Goal: Information Seeking & Learning: Learn about a topic

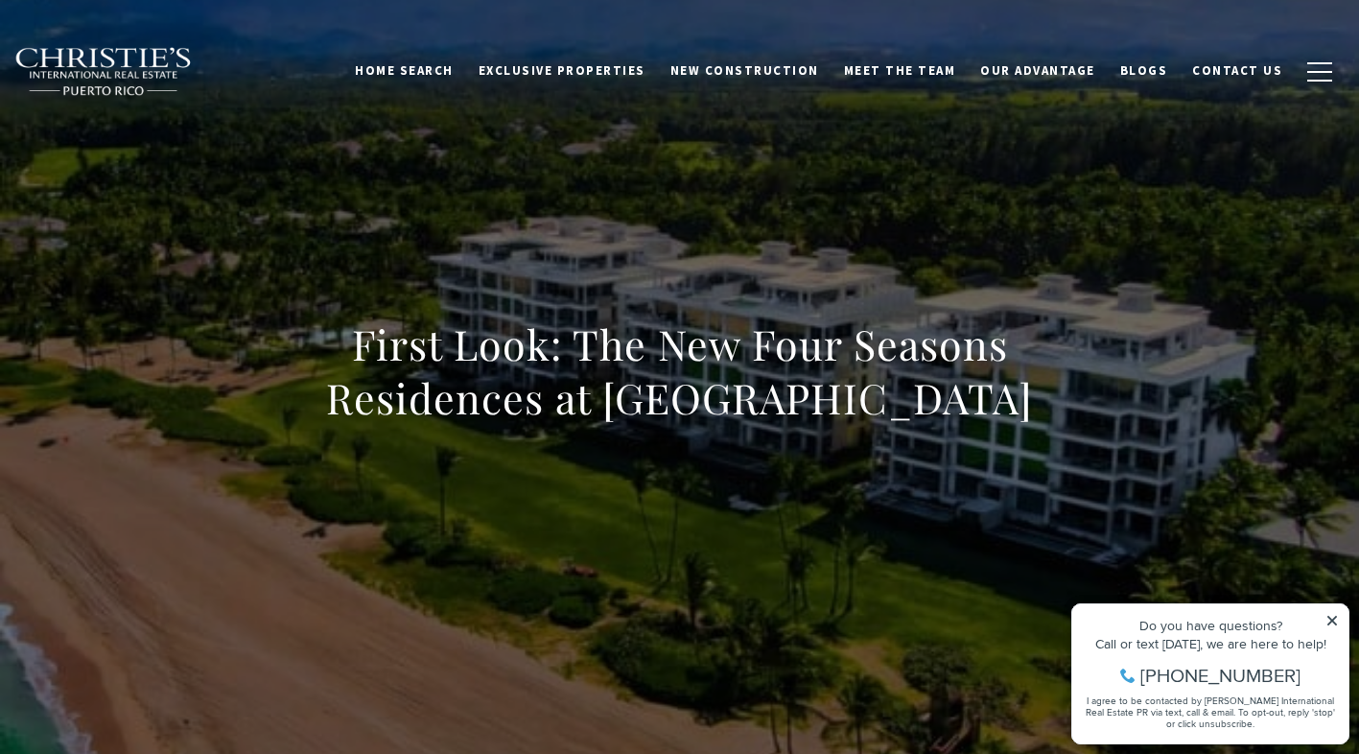
click at [1329, 616] on icon at bounding box center [1331, 620] width 13 height 13
click at [1326, 617] on icon at bounding box center [1331, 620] width 13 height 13
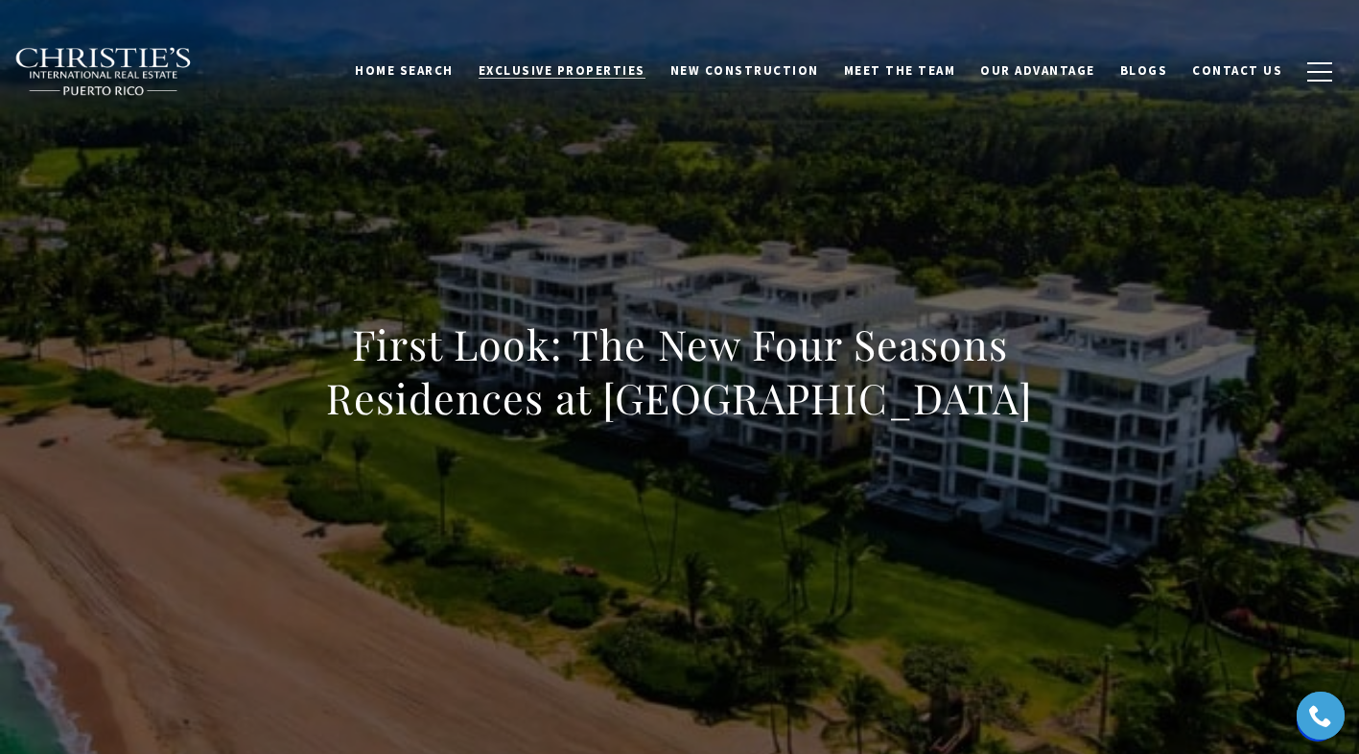
click at [566, 63] on span "Exclusive Properties" at bounding box center [561, 70] width 167 height 16
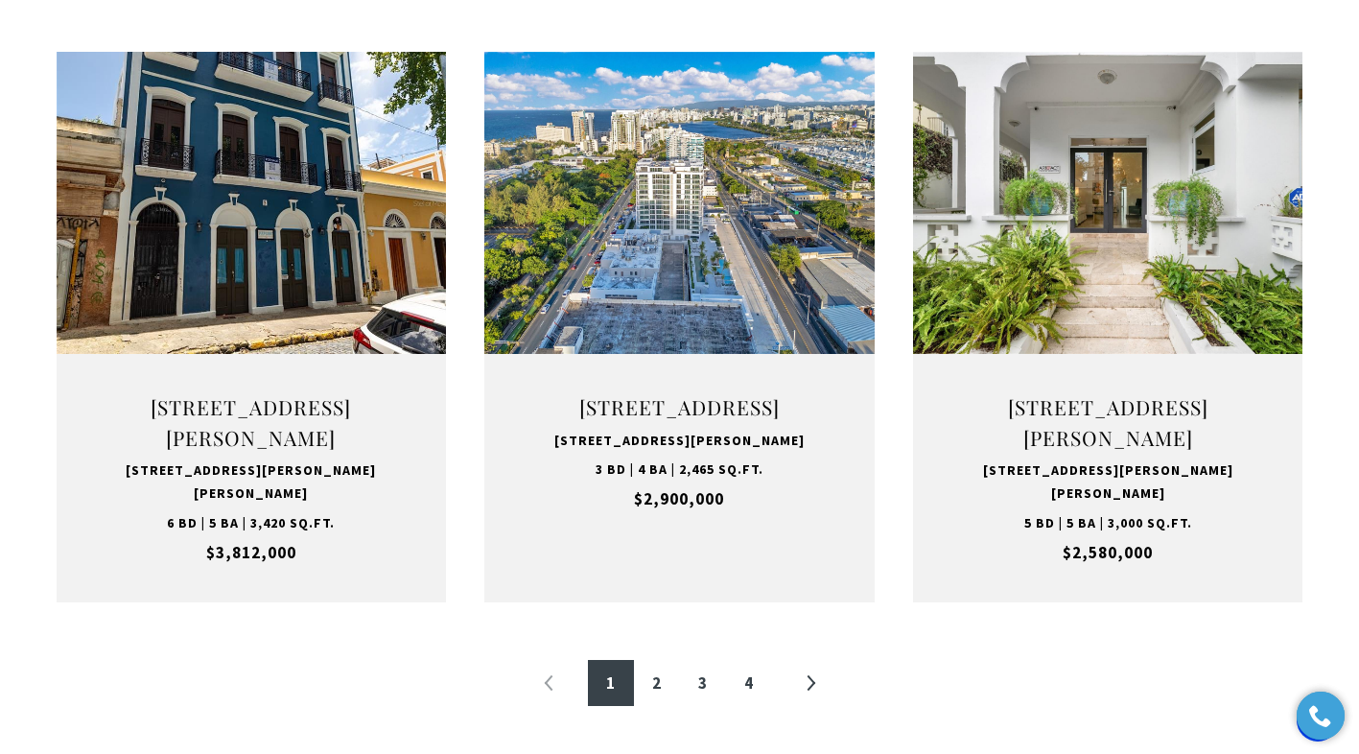
scroll to position [2013, 0]
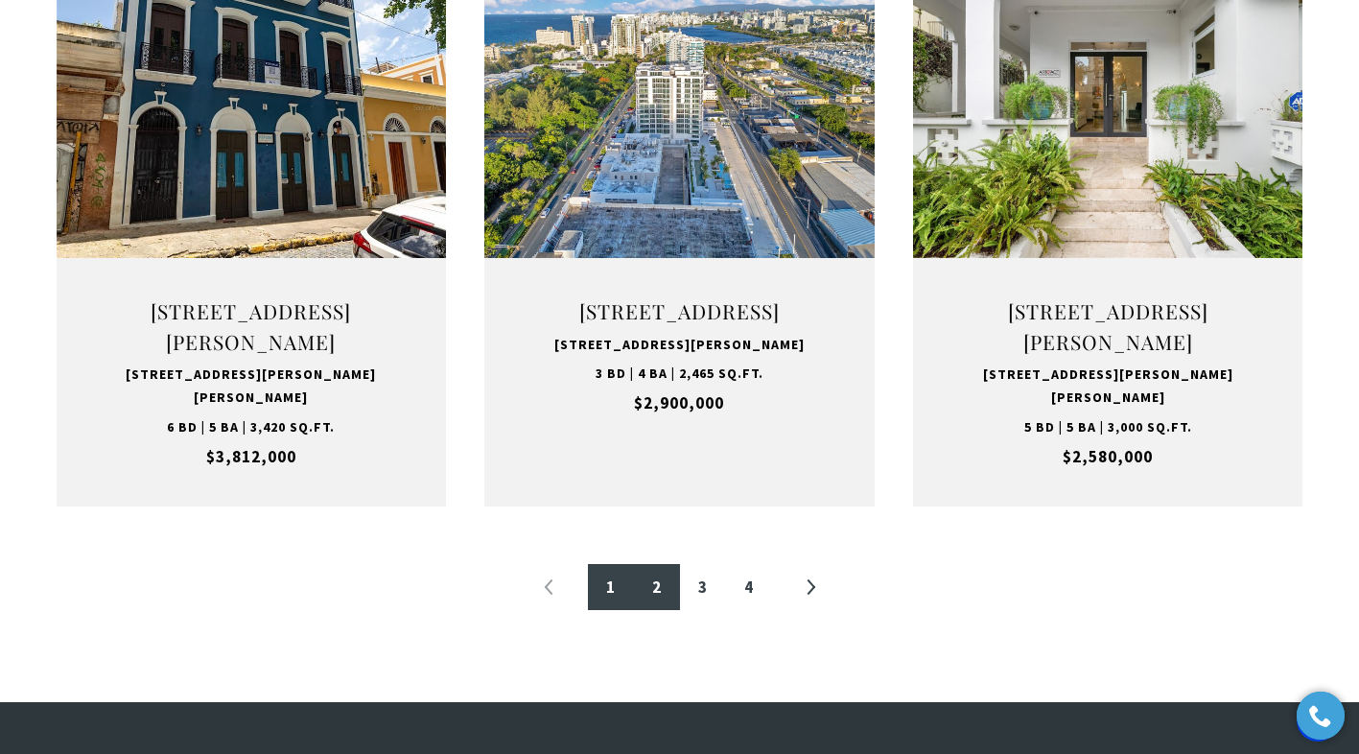
click at [663, 596] on link "2" at bounding box center [657, 587] width 46 height 46
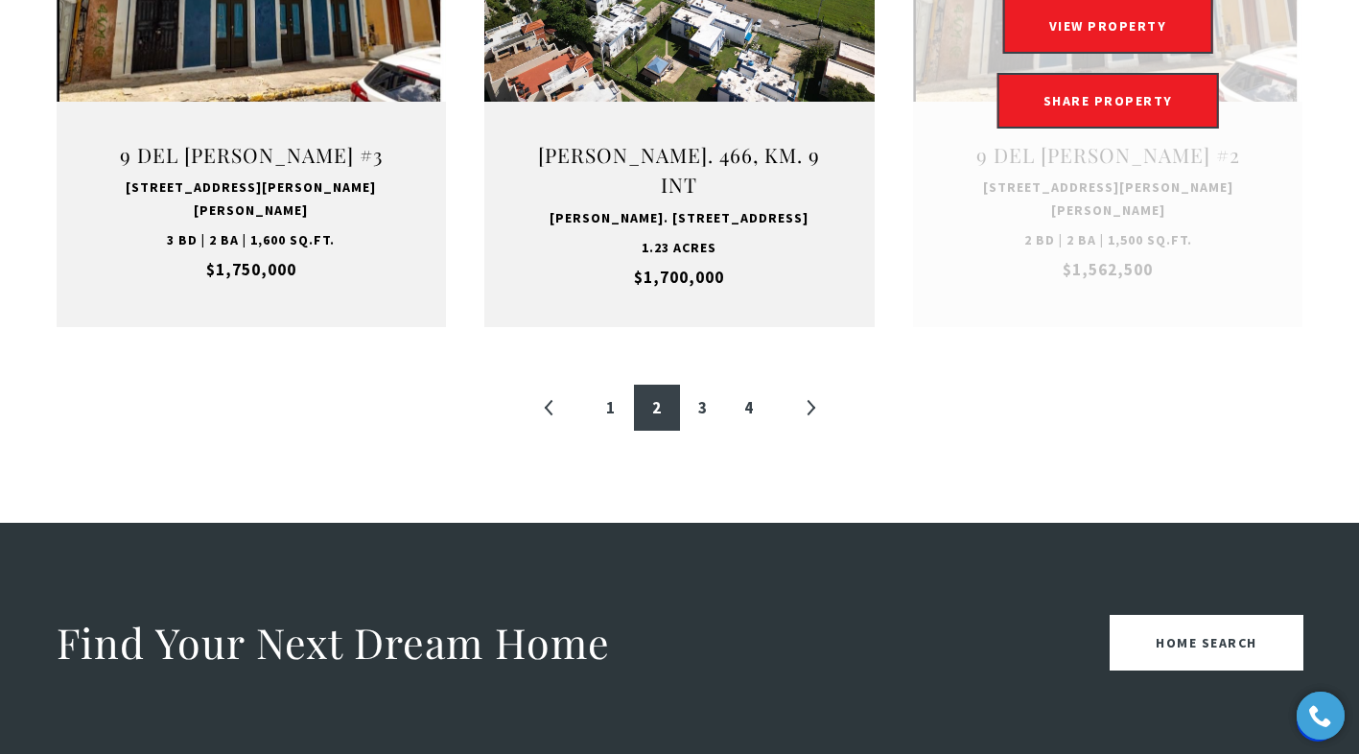
scroll to position [2013, 0]
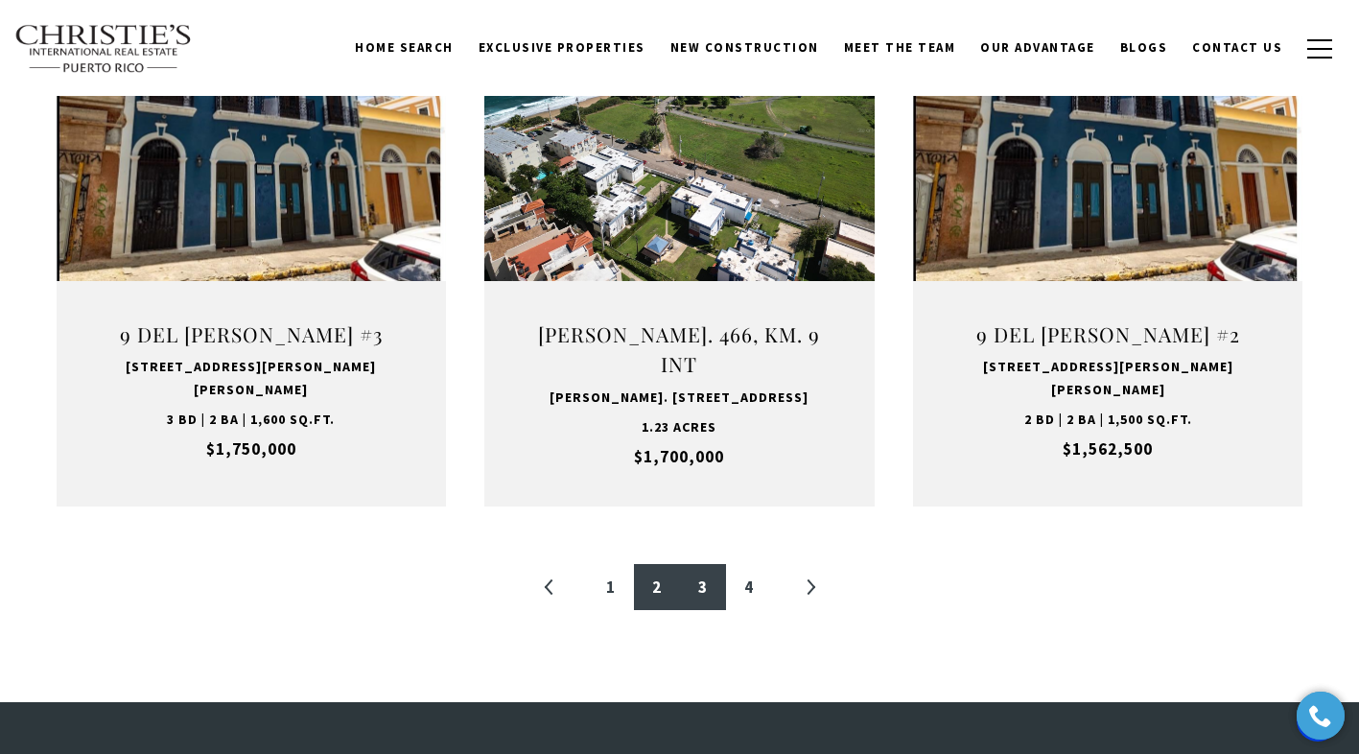
click at [695, 564] on link "3" at bounding box center [703, 587] width 46 height 46
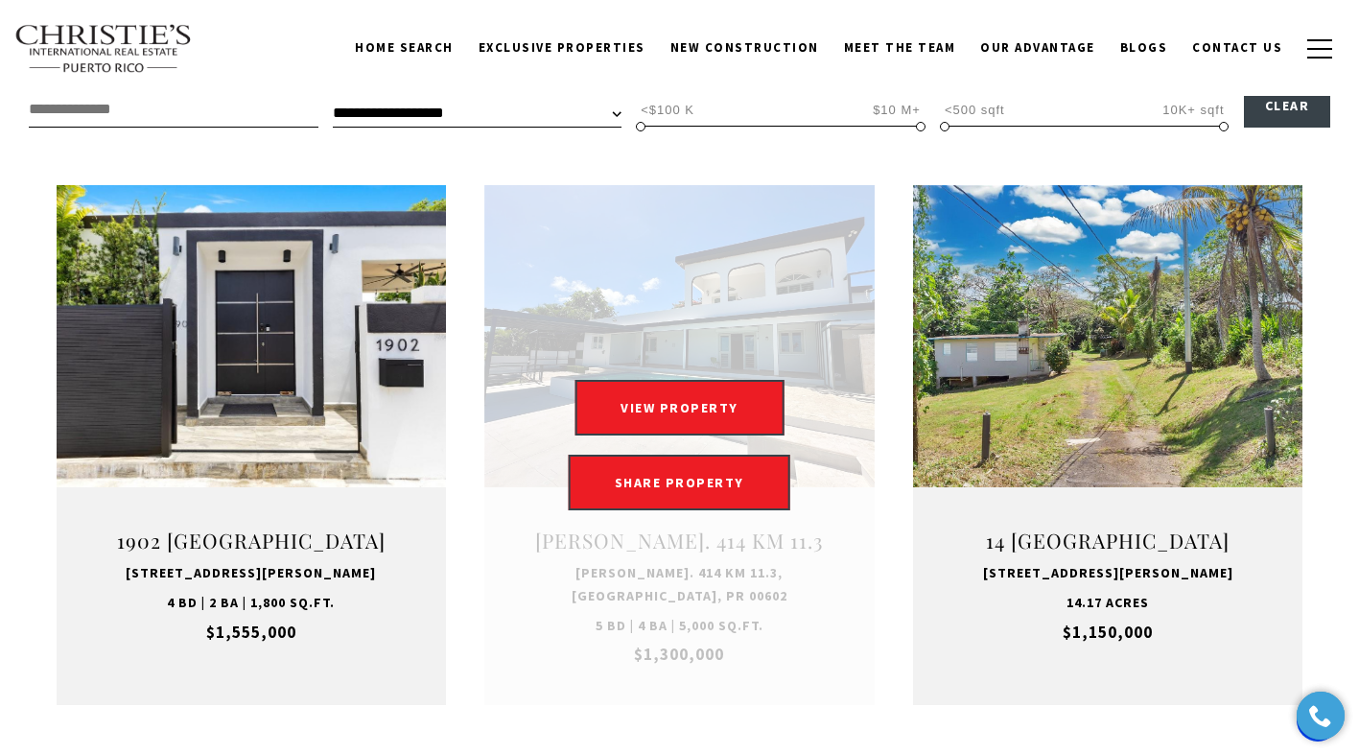
scroll to position [575, 0]
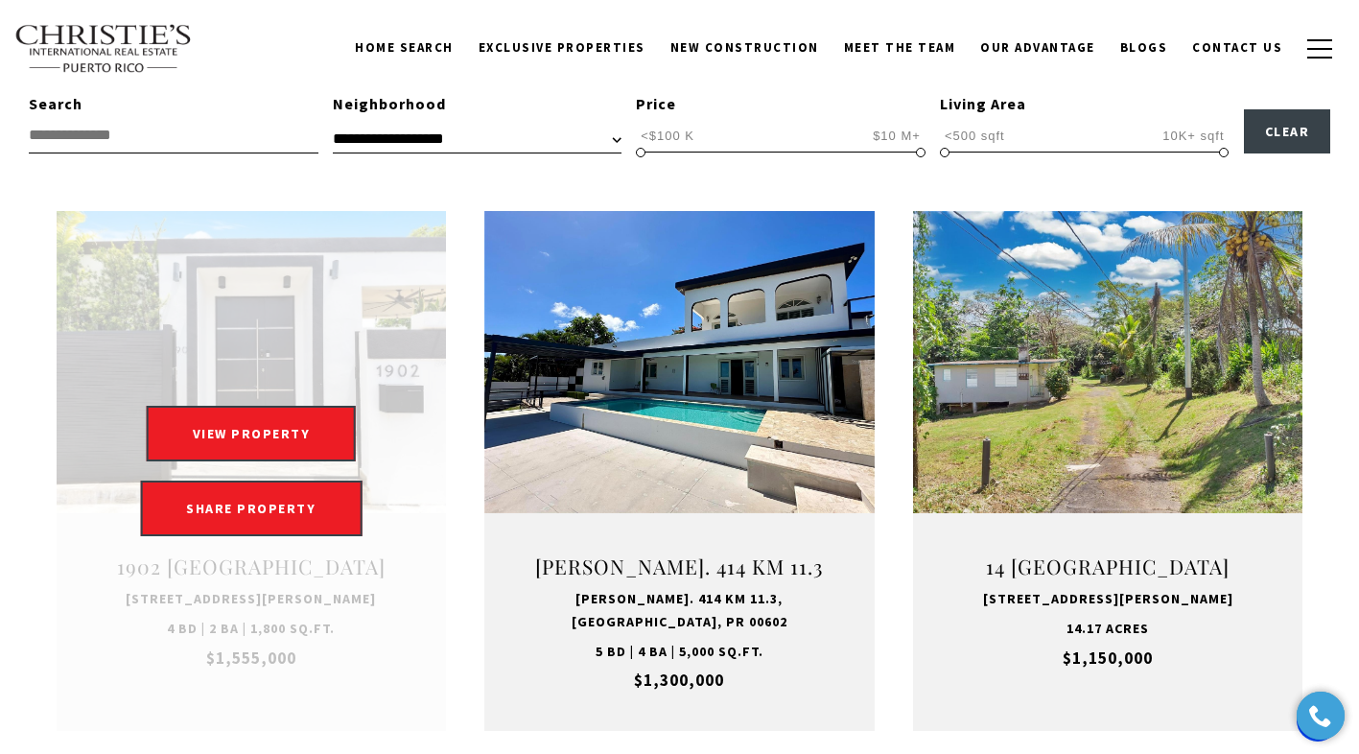
click at [324, 336] on link "Open this option" at bounding box center [252, 471] width 390 height 521
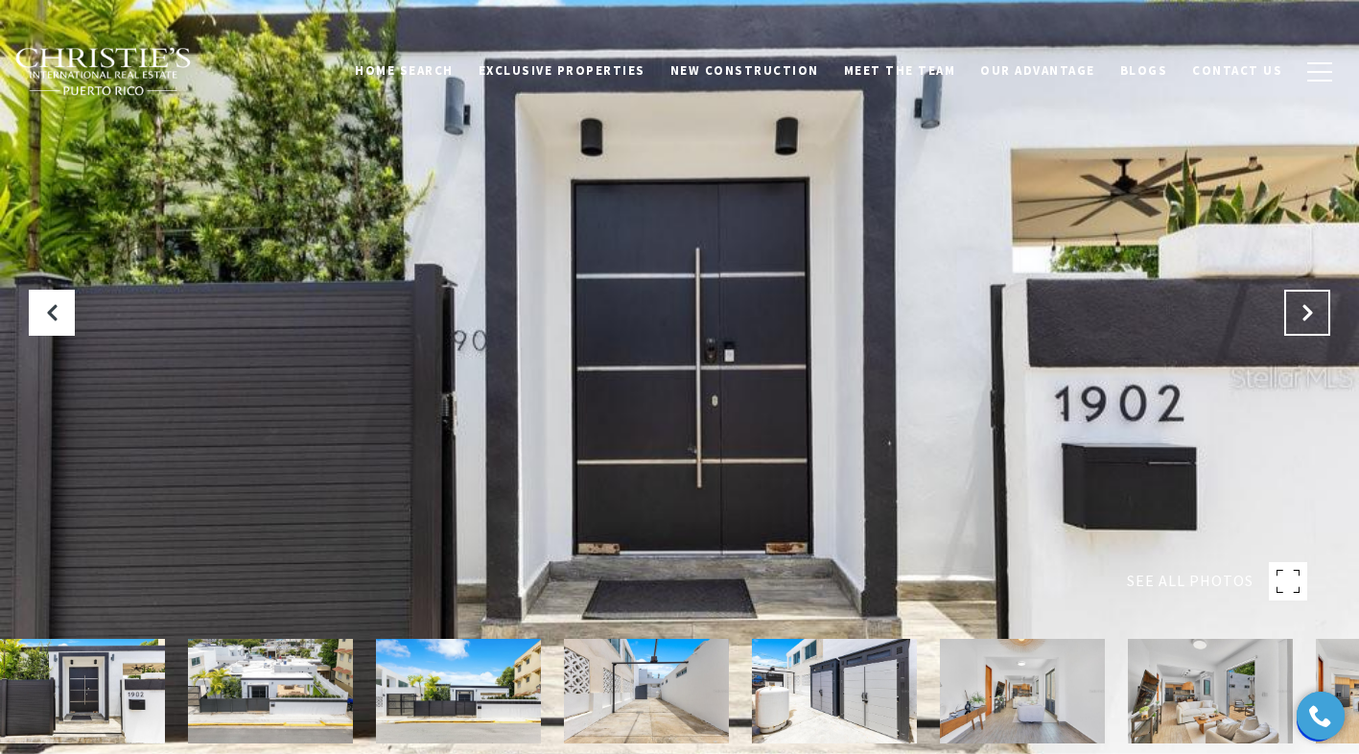
click at [1300, 317] on icon at bounding box center [1306, 312] width 19 height 19
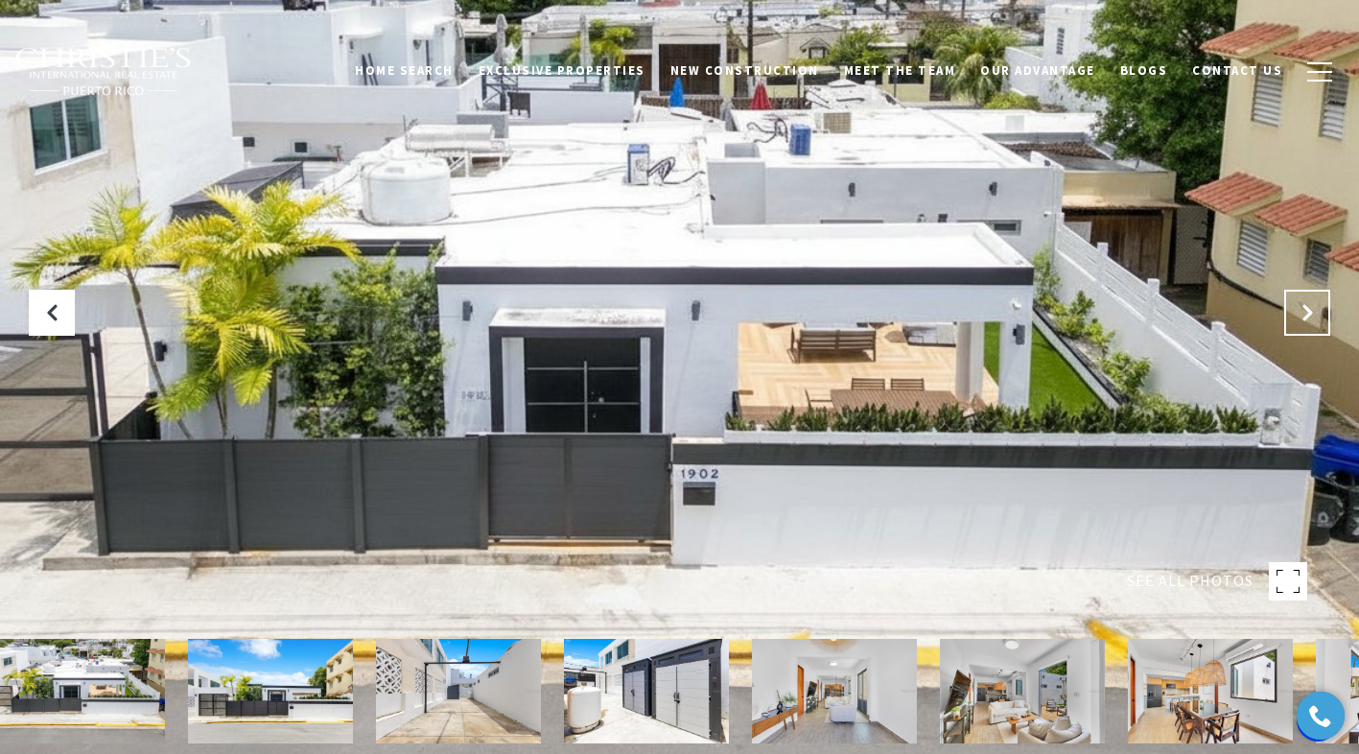
click at [1300, 317] on icon "Next Slide" at bounding box center [1306, 312] width 19 height 19
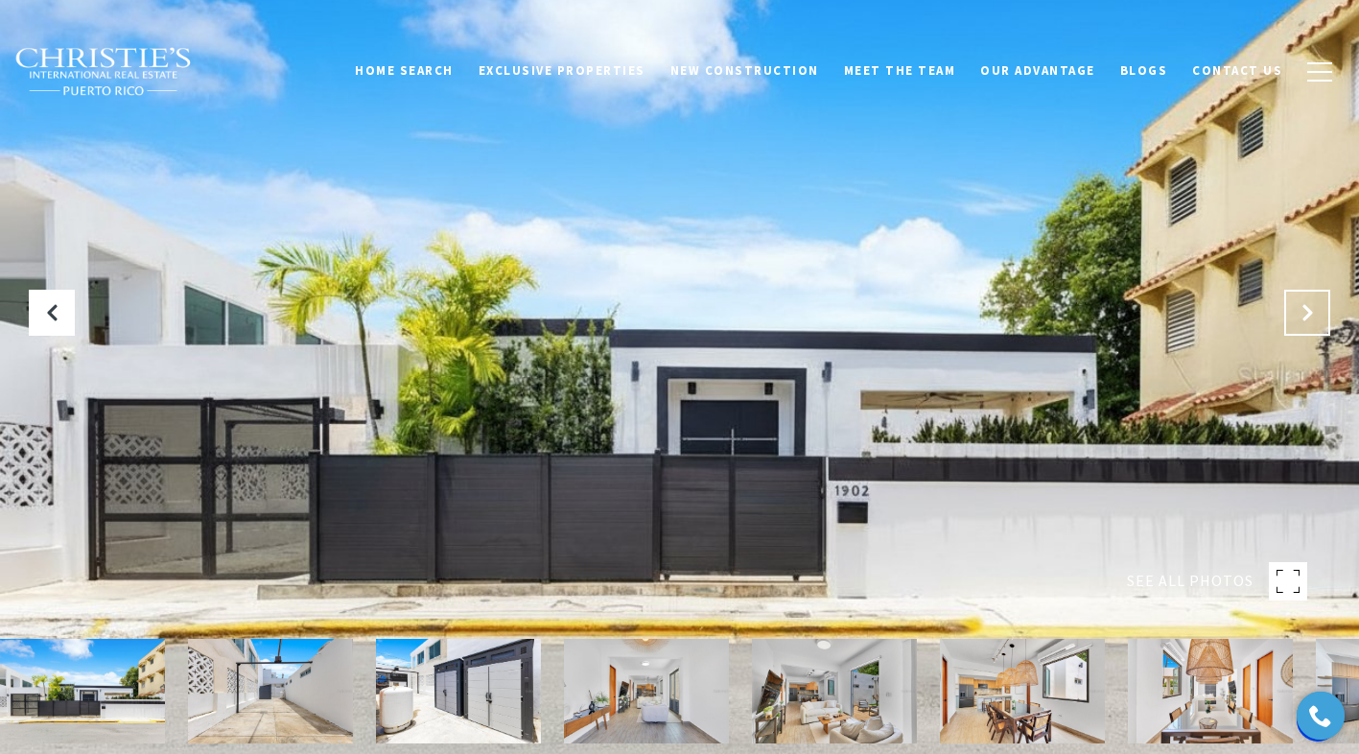
click at [1300, 317] on icon "Next Slide" at bounding box center [1306, 312] width 19 height 19
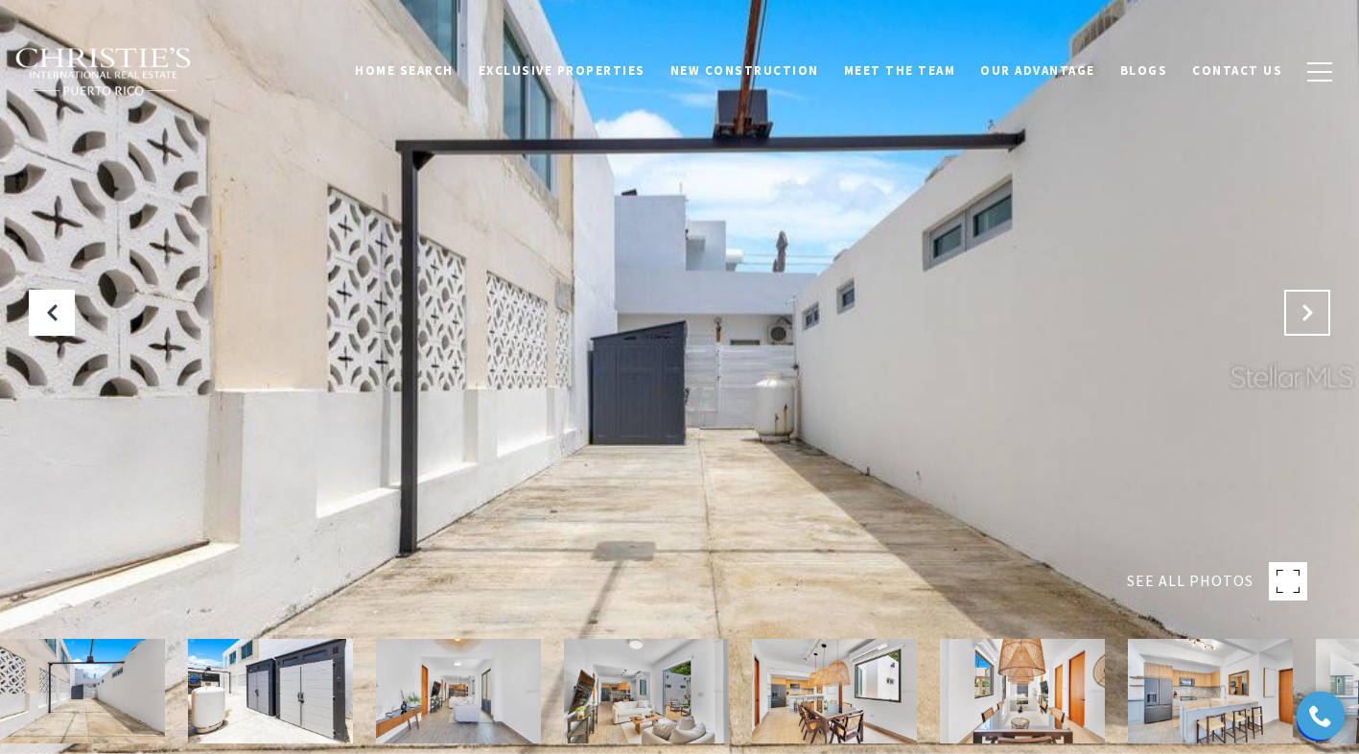
click at [1300, 317] on icon "Next Slide" at bounding box center [1306, 312] width 19 height 19
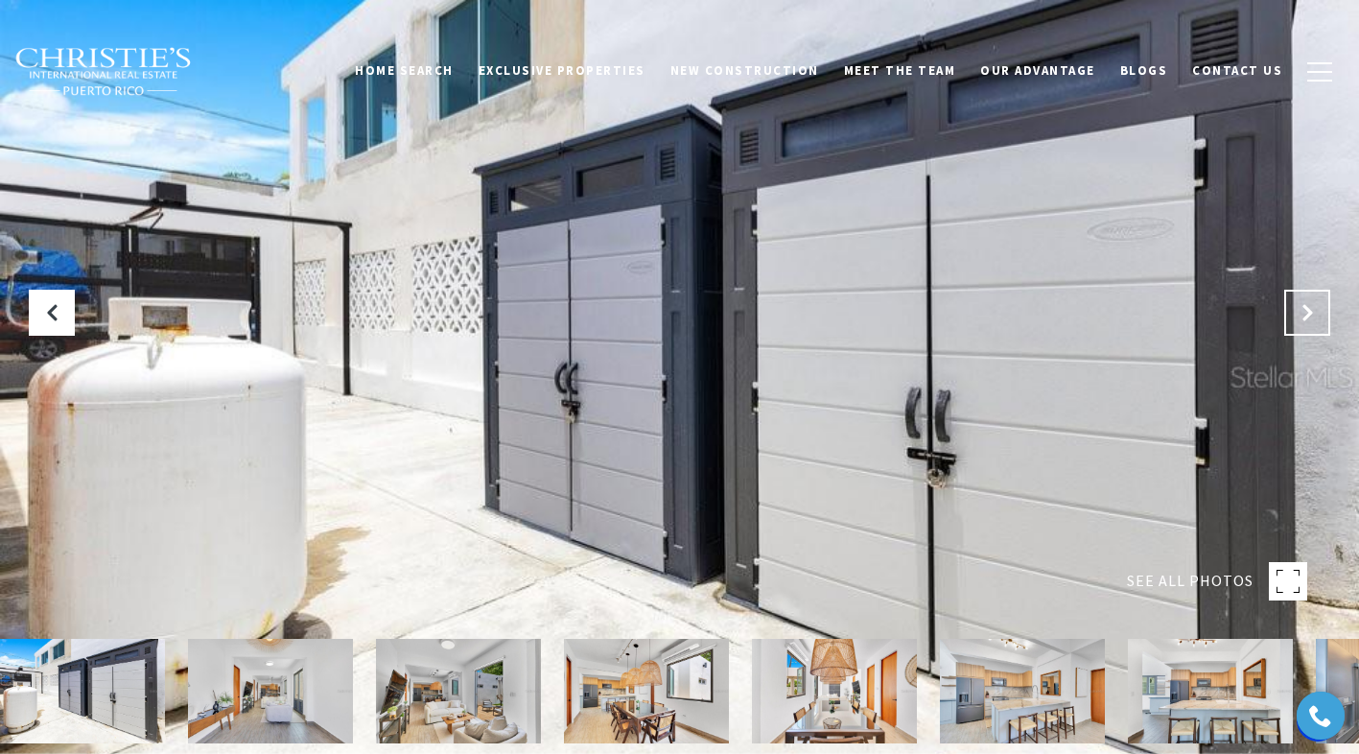
click at [1300, 317] on icon "Next Slide" at bounding box center [1306, 312] width 19 height 19
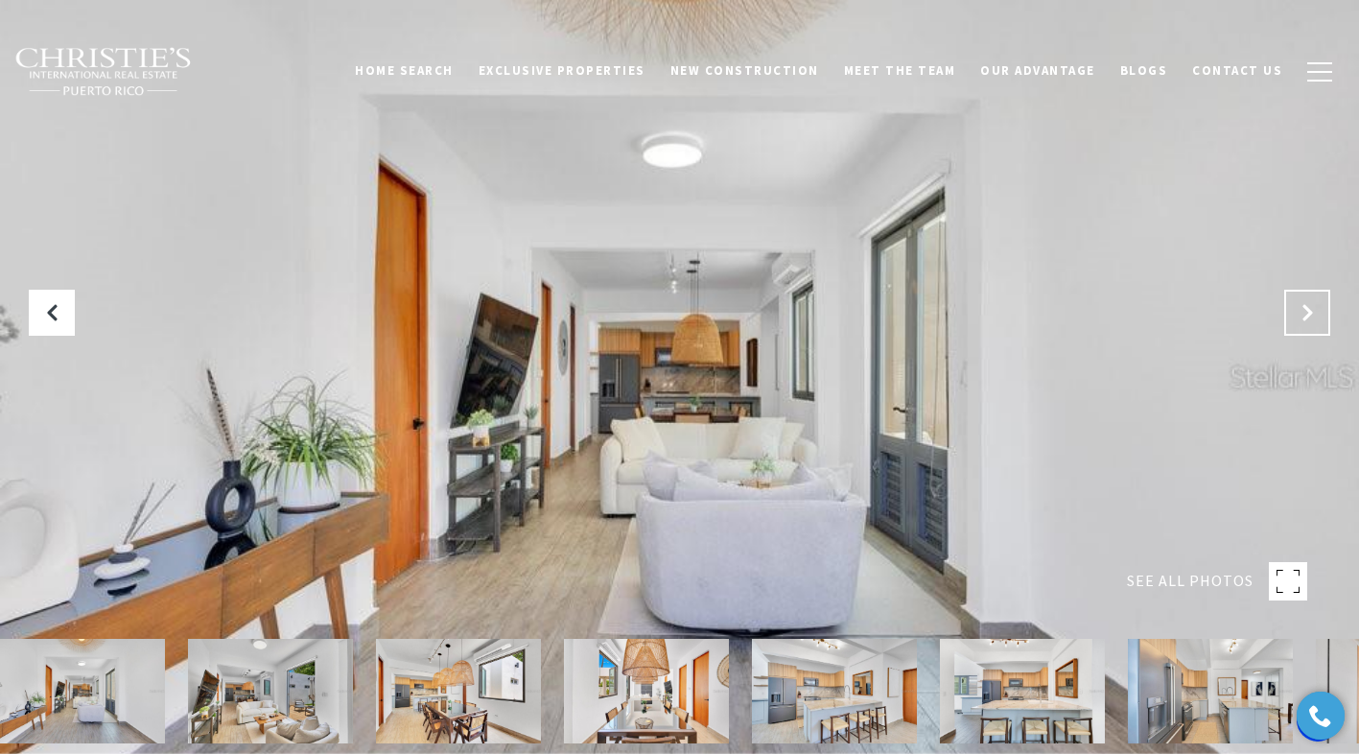
click at [1300, 317] on icon "Next Slide" at bounding box center [1306, 312] width 19 height 19
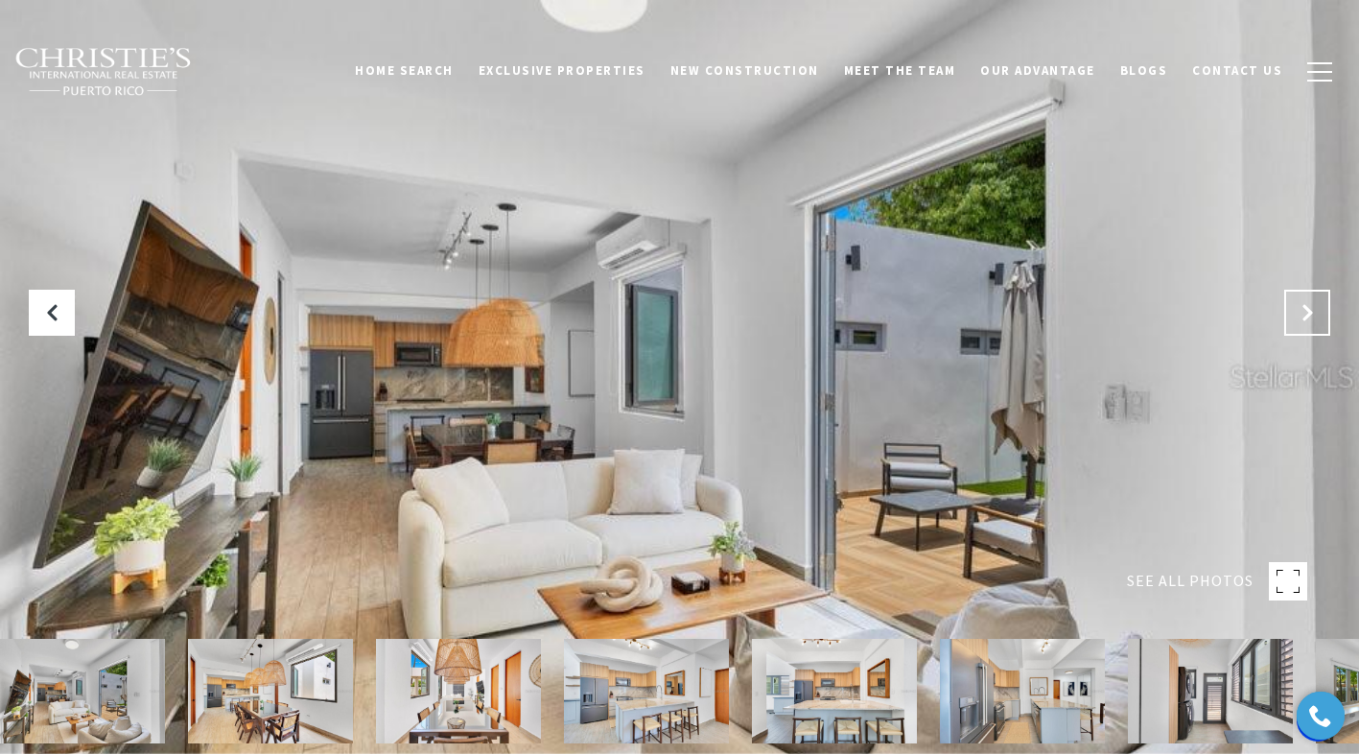
click at [1300, 317] on icon "Next Slide" at bounding box center [1306, 312] width 19 height 19
